Goal: Transaction & Acquisition: Purchase product/service

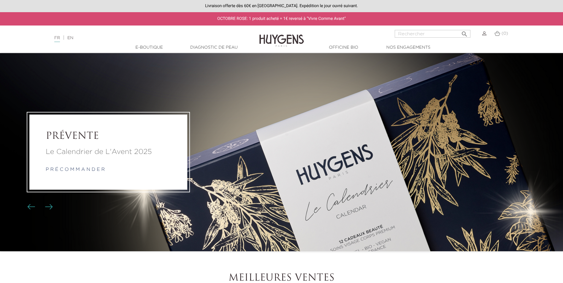
click at [51, 207] on img "Boutons du carrousel" at bounding box center [49, 206] width 8 height 5
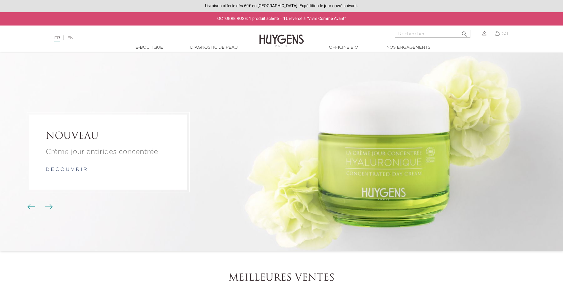
click at [27, 208] on img "Boutons du carrousel" at bounding box center [31, 206] width 8 height 5
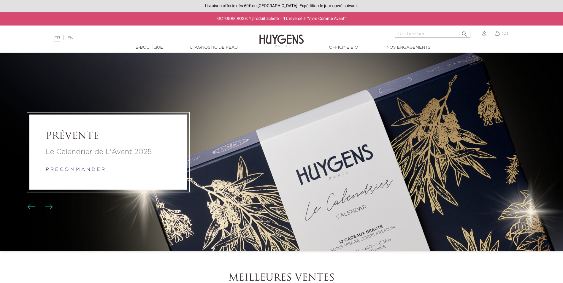
click at [128, 156] on p "Le Calendrier de L'Avent 2025" at bounding box center [108, 152] width 125 height 11
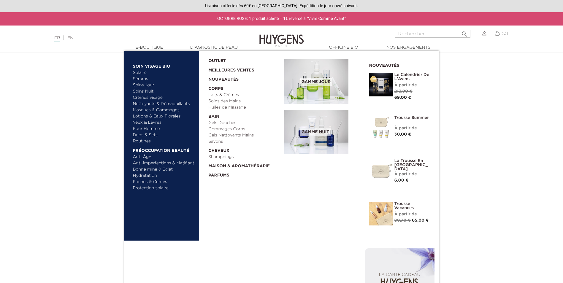
click at [385, 83] on img at bounding box center [381, 85] width 24 height 24
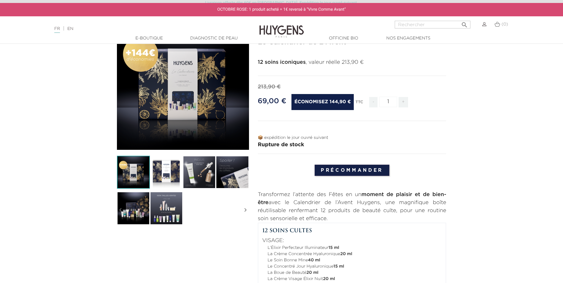
scroll to position [59, 0]
click at [170, 215] on img at bounding box center [166, 207] width 33 height 33
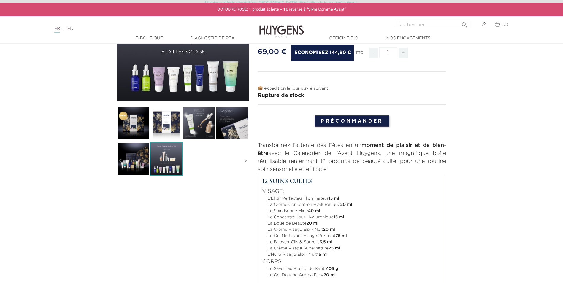
scroll to position [119, 0]
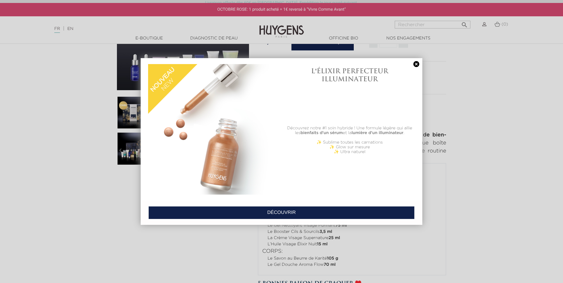
click at [418, 65] on link at bounding box center [416, 64] width 8 height 6
